Goal: Task Accomplishment & Management: Manage account settings

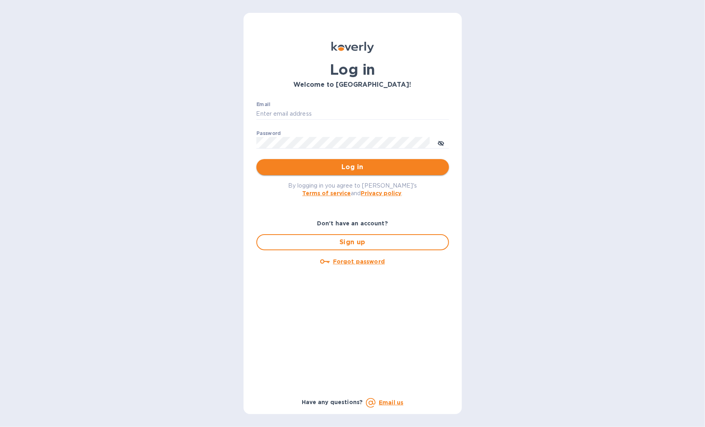
type input "sheahusman@hotgrabba.org"
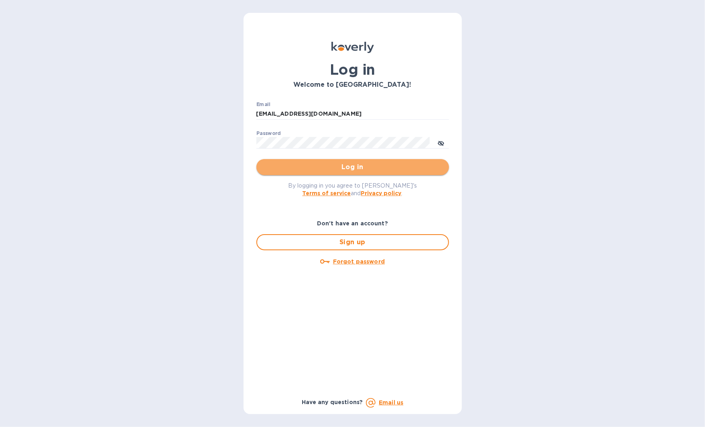
click at [303, 173] on button "Log in" at bounding box center [353, 167] width 193 height 16
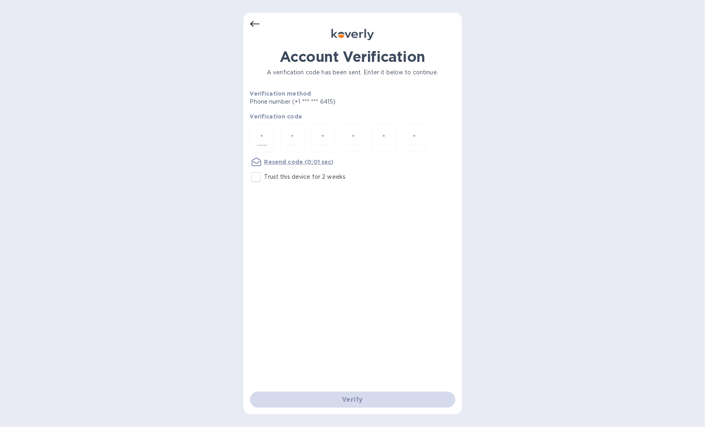
click at [257, 136] on input "number" at bounding box center [262, 137] width 10 height 15
type input "1"
type input "2"
type input "7"
type input "3"
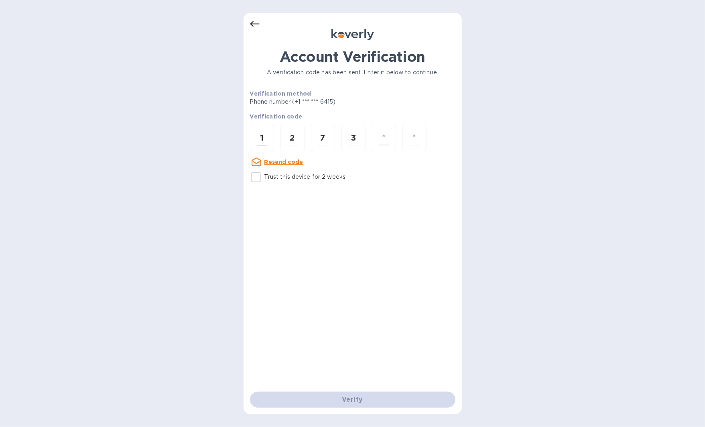
type input "8"
type input "2"
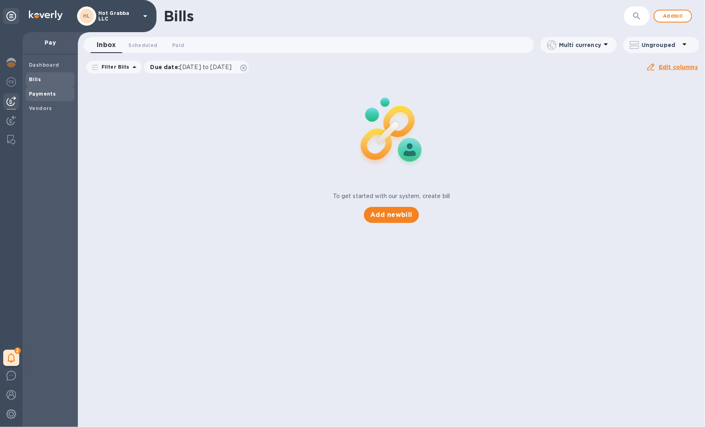
click at [57, 98] on div "Payments" at bounding box center [50, 94] width 49 height 14
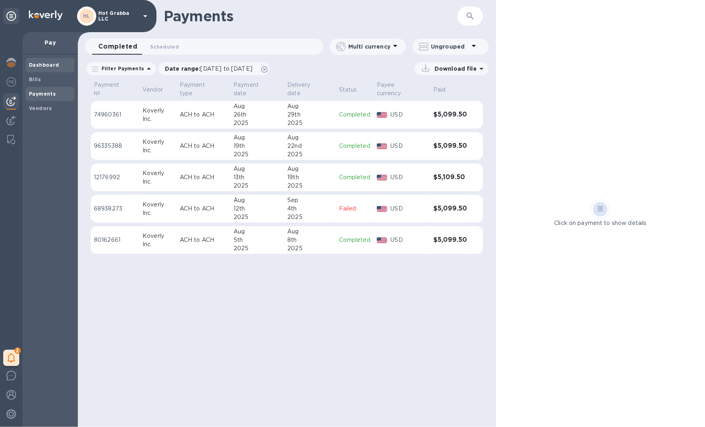
click at [53, 66] on b "Dashboard" at bounding box center [44, 65] width 31 height 6
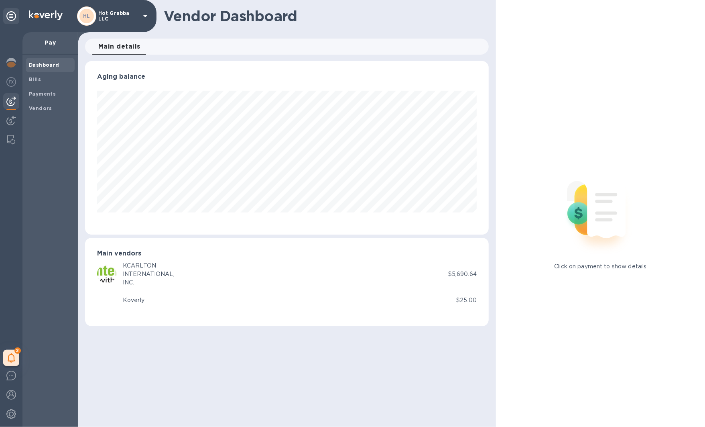
scroll to position [173, 404]
click at [35, 82] on b "Bills" at bounding box center [35, 79] width 12 height 6
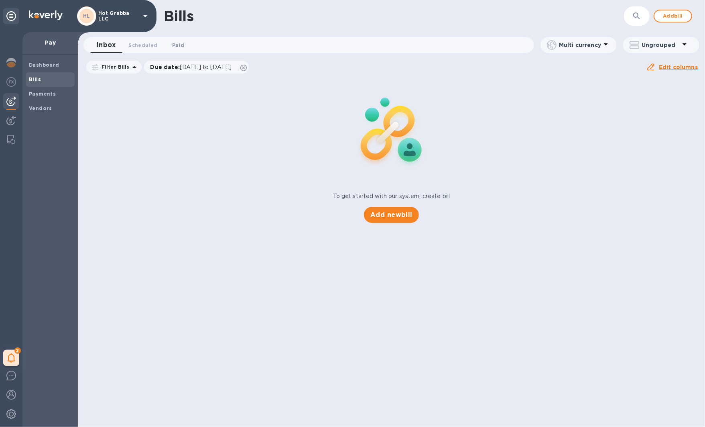
click at [179, 42] on span "Paid 0" at bounding box center [178, 45] width 12 height 8
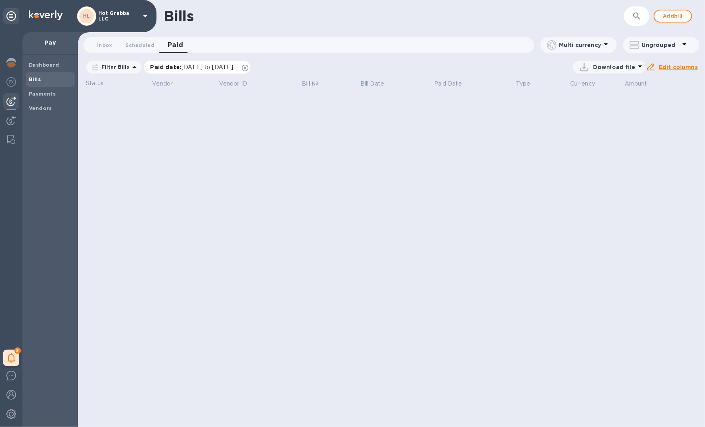
click at [196, 66] on span "[DATE] to [DATE]" at bounding box center [207, 67] width 52 height 6
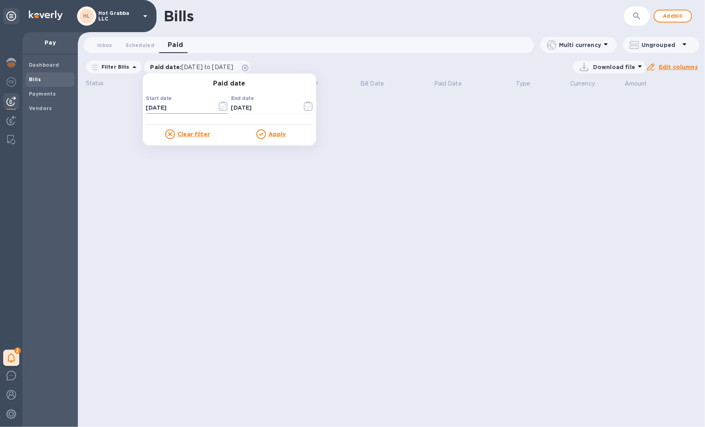
click at [193, 105] on input "[DATE]" at bounding box center [178, 108] width 65 height 12
type input "[DATE]"
click at [272, 132] on u "Apply" at bounding box center [278, 134] width 18 height 6
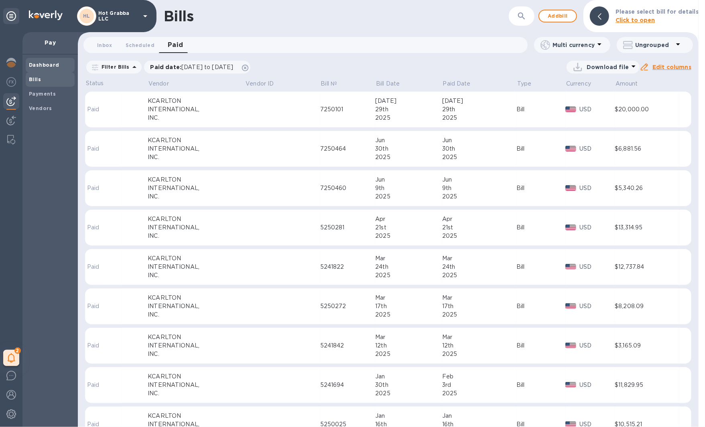
click at [39, 66] on b "Dashboard" at bounding box center [44, 65] width 31 height 6
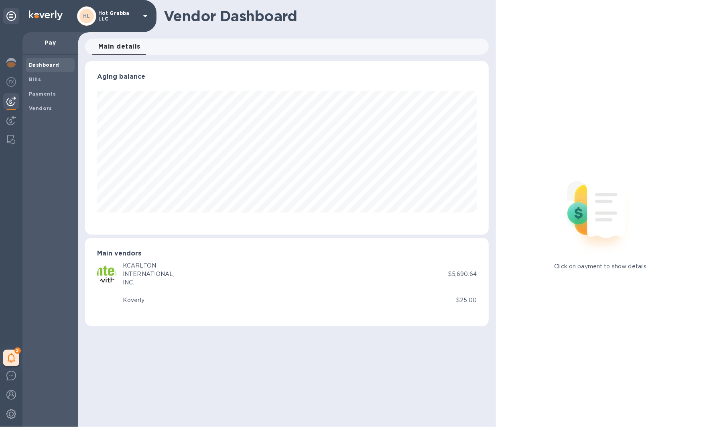
scroll to position [173, 404]
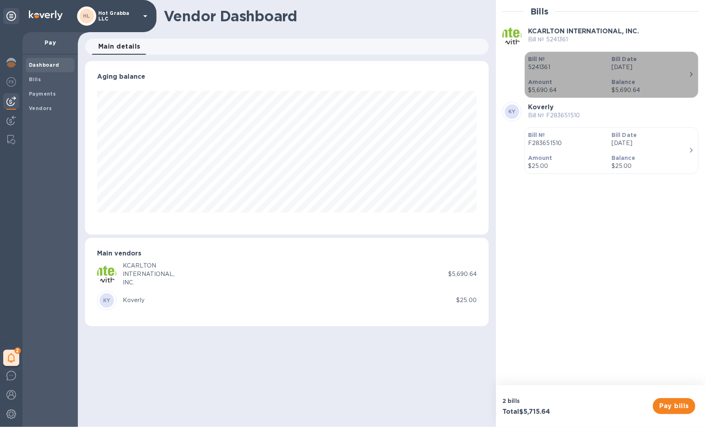
click at [567, 82] on p "Amount" at bounding box center [566, 82] width 77 height 8
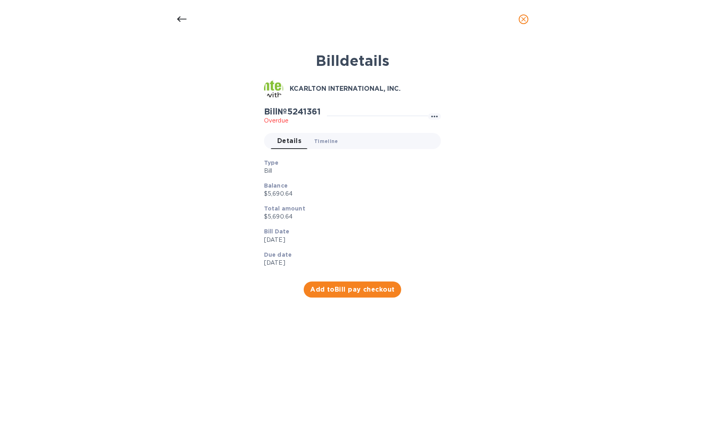
click at [331, 140] on span "Timeline 0" at bounding box center [326, 141] width 24 height 8
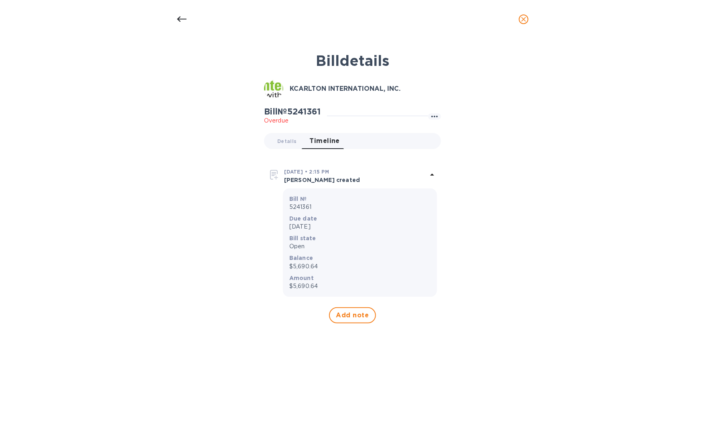
click at [427, 174] on div "[DATE] • 2:15 PM" at bounding box center [355, 171] width 143 height 8
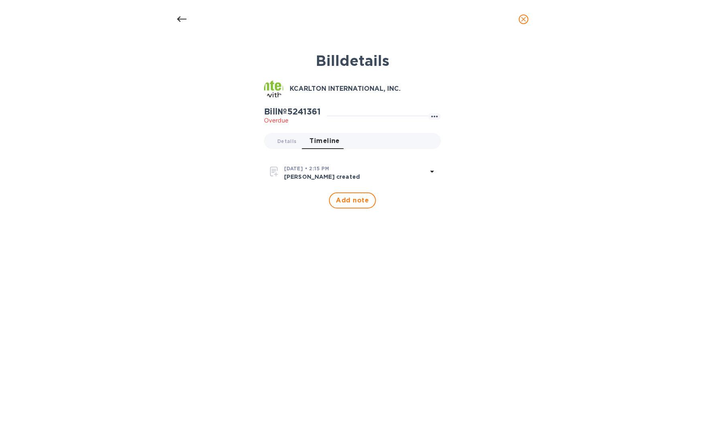
click at [430, 171] on icon at bounding box center [433, 172] width 10 height 10
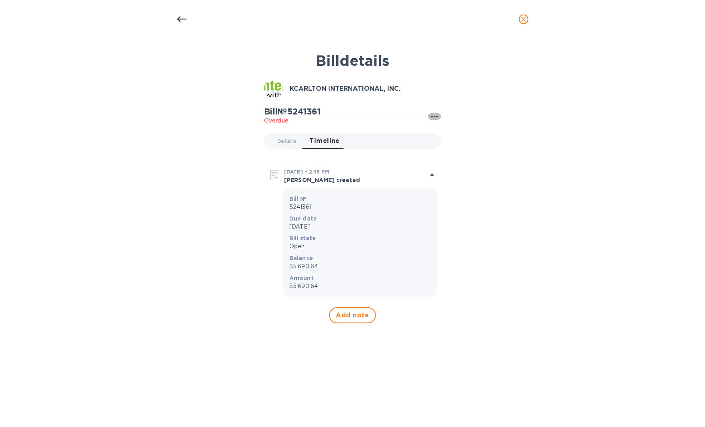
click at [433, 117] on icon "button" at bounding box center [435, 117] width 10 height 10
click at [461, 167] on b "Delete" at bounding box center [461, 164] width 20 height 6
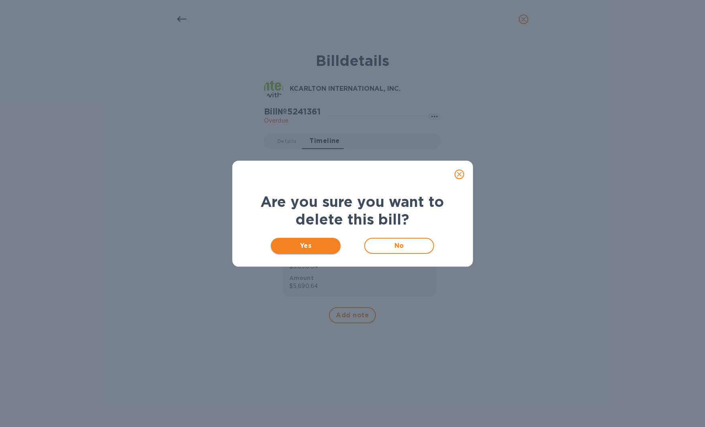
click at [294, 245] on span "Yes" at bounding box center [305, 246] width 57 height 10
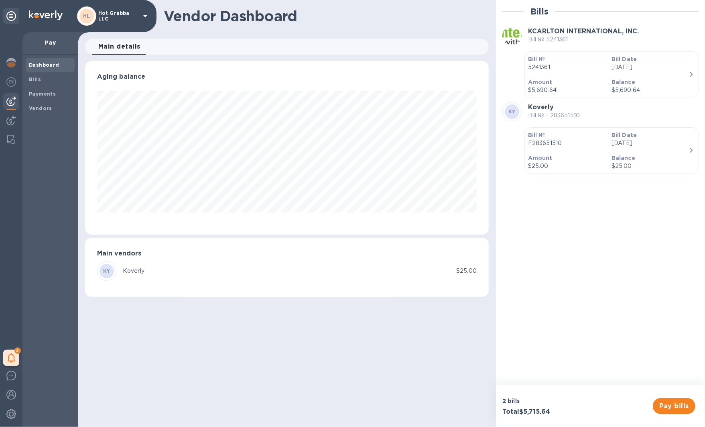
scroll to position [173, 404]
click at [57, 84] on div "Bills" at bounding box center [50, 79] width 49 height 14
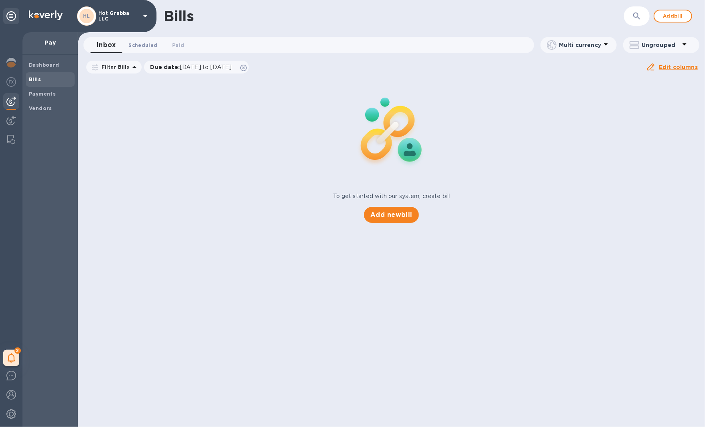
click at [149, 49] on button "Scheduled 0" at bounding box center [143, 45] width 42 height 16
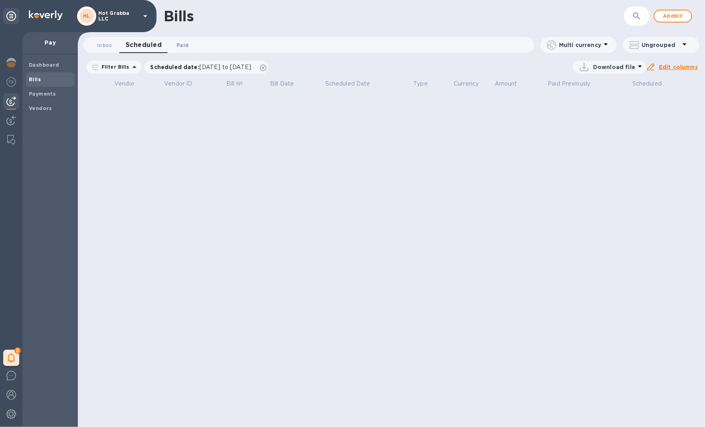
click at [177, 45] on span "Paid 0" at bounding box center [183, 45] width 12 height 8
click at [107, 47] on span "Inbox 0" at bounding box center [104, 45] width 15 height 8
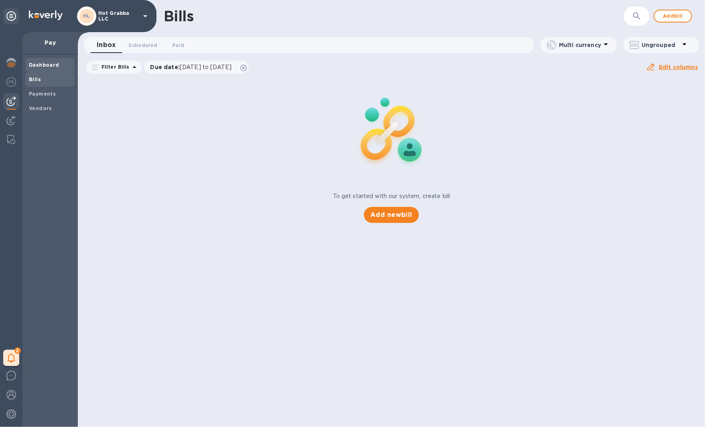
click at [63, 67] on span "Dashboard" at bounding box center [50, 65] width 43 height 8
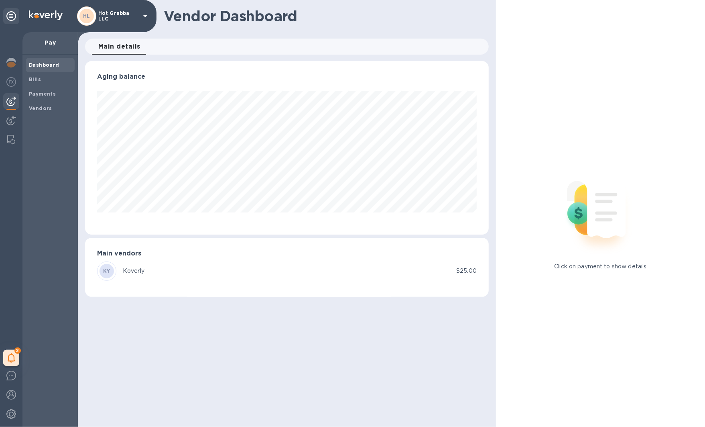
scroll to position [173, 404]
click at [156, 276] on div "KY Koverly" at bounding box center [276, 270] width 359 height 19
click at [128, 271] on div "Koverly" at bounding box center [134, 271] width 22 height 8
click at [114, 271] on div "KY" at bounding box center [106, 270] width 19 height 19
click at [105, 271] on b "KY" at bounding box center [106, 271] width 7 height 6
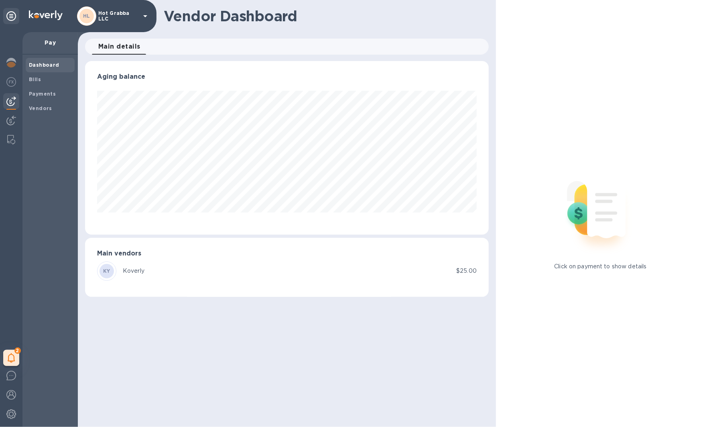
click at [139, 271] on div "Koverly" at bounding box center [134, 271] width 22 height 8
click at [453, 276] on div "KY Koverly" at bounding box center [276, 270] width 359 height 19
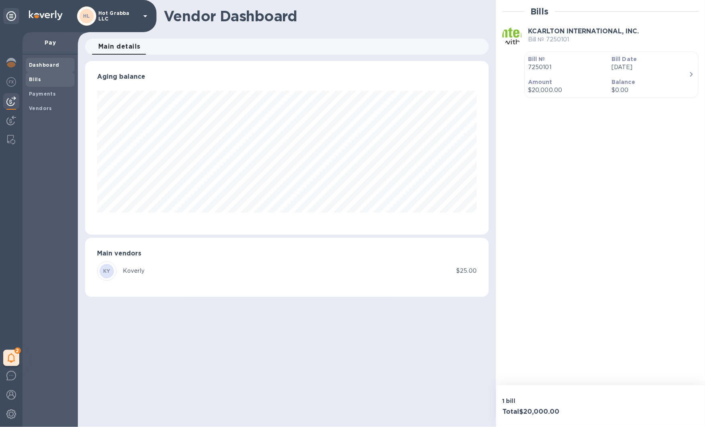
click at [54, 77] on span "Bills" at bounding box center [50, 79] width 43 height 8
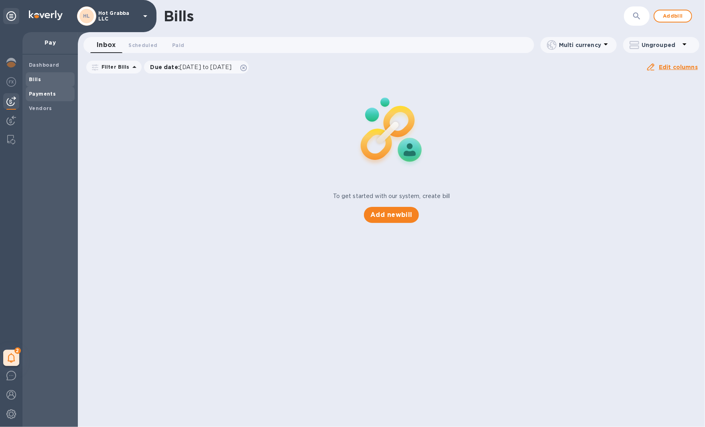
click at [53, 96] on b "Payments" at bounding box center [42, 94] width 27 height 6
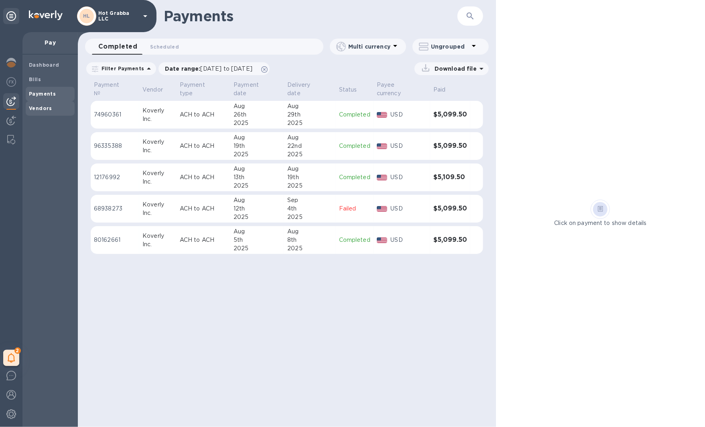
click at [53, 106] on span "Vendors" at bounding box center [50, 108] width 43 height 8
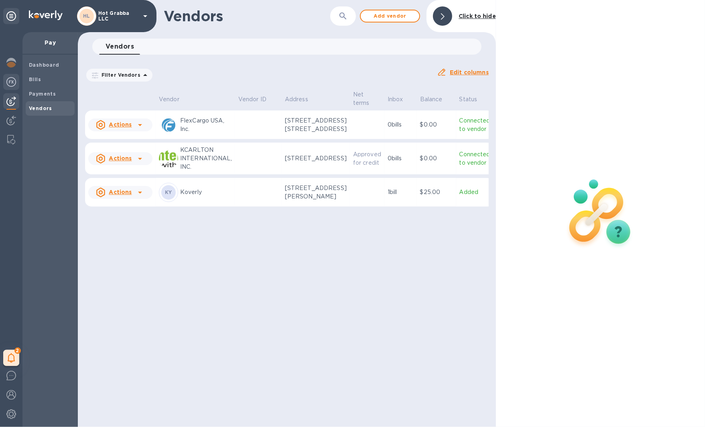
click at [15, 87] on div at bounding box center [11, 83] width 16 height 18
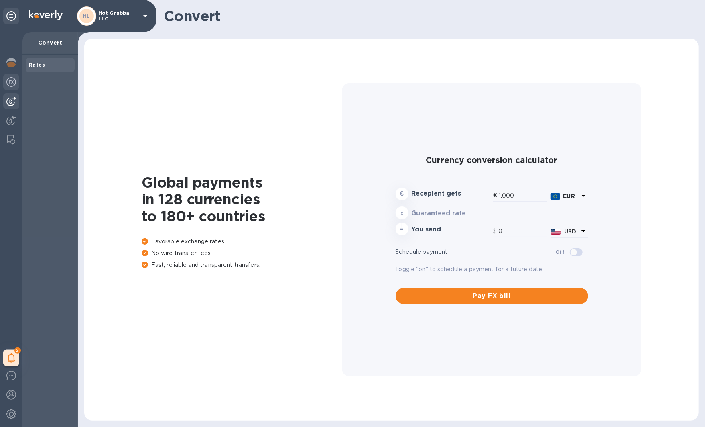
click at [14, 101] on img at bounding box center [11, 101] width 10 height 10
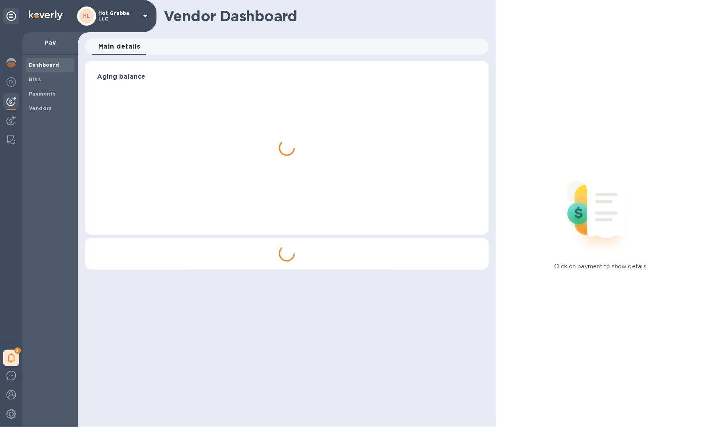
click at [14, 111] on div "2 My tasks" at bounding box center [11, 229] width 22 height 395
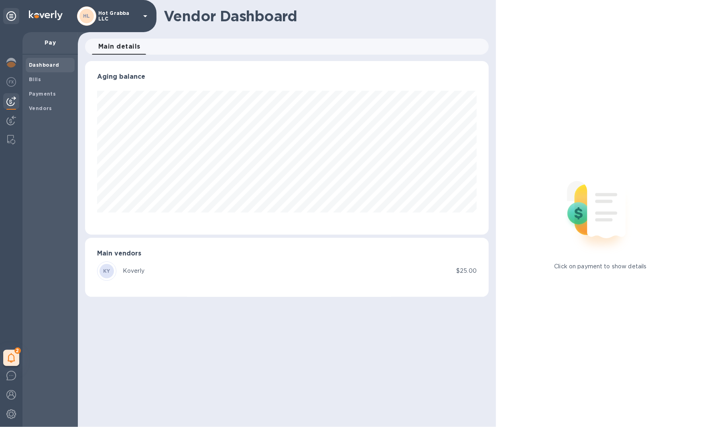
scroll to position [173, 404]
click at [16, 117] on div at bounding box center [11, 121] width 16 height 18
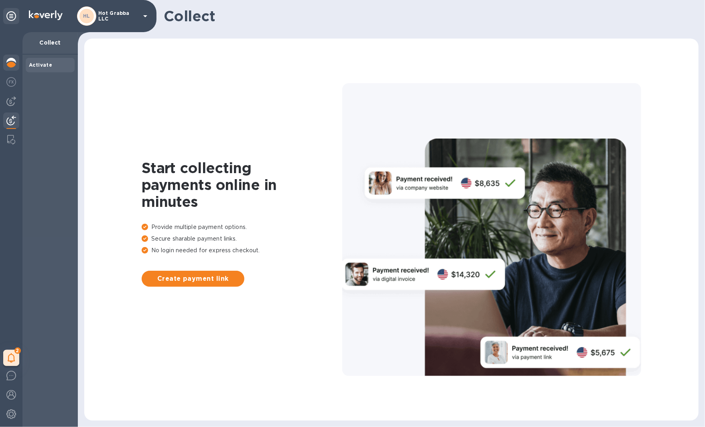
click at [10, 59] on img at bounding box center [11, 63] width 10 height 10
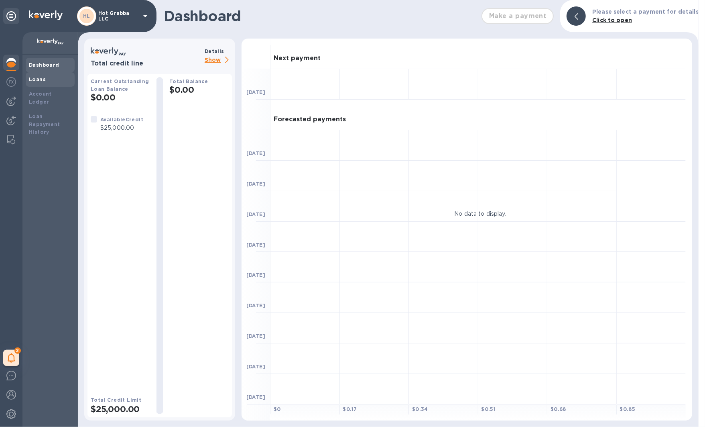
click at [45, 80] on div "Loans" at bounding box center [50, 79] width 43 height 8
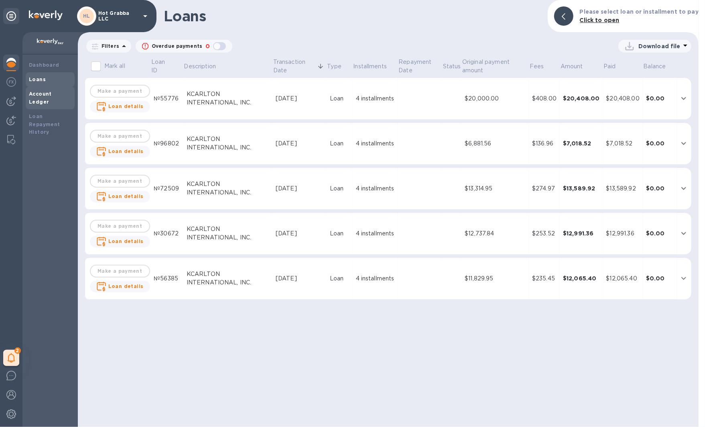
click at [49, 94] on b "Account Ledger" at bounding box center [40, 98] width 23 height 14
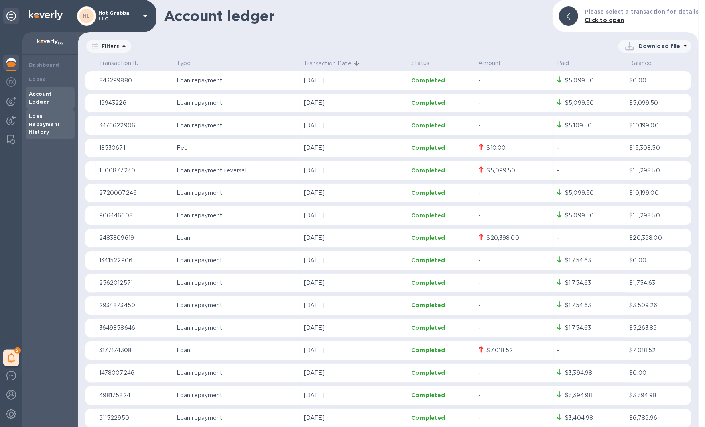
click at [39, 112] on div "Loan Repayment History" at bounding box center [50, 124] width 43 height 24
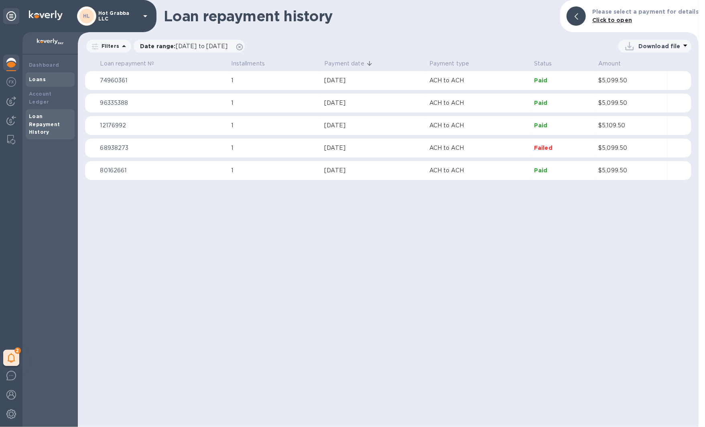
click at [53, 73] on div "Loans" at bounding box center [50, 79] width 49 height 14
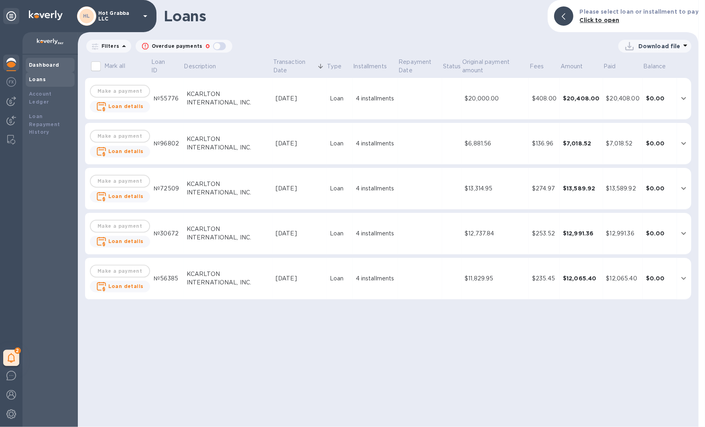
click at [54, 62] on b "Dashboard" at bounding box center [44, 65] width 31 height 6
